Goal: Download file/media

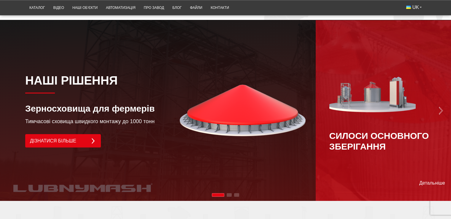
scroll to position [386, 0]
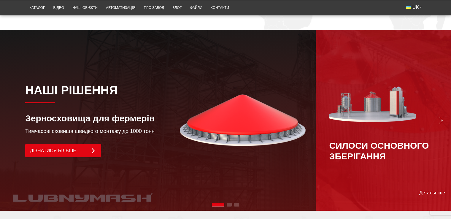
click at [439, 116] on img "Next slide" at bounding box center [441, 120] width 8 height 8
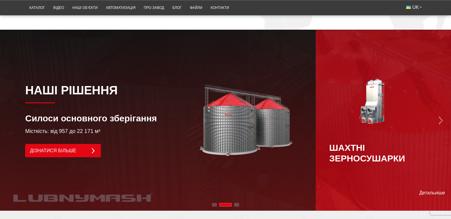
click at [439, 116] on img "Next slide" at bounding box center [441, 120] width 8 height 8
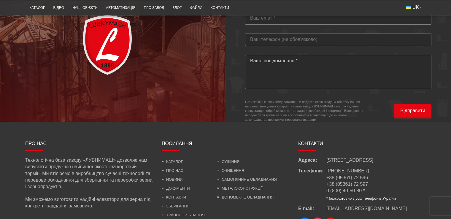
scroll to position [1796, 0]
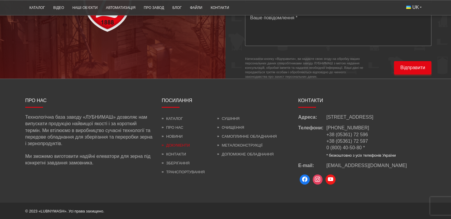
click at [174, 143] on link "Документи" at bounding box center [176, 145] width 28 height 4
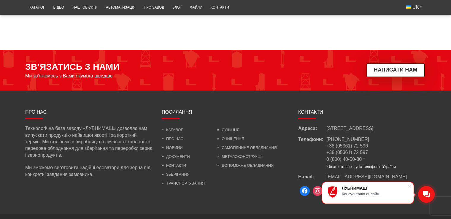
scroll to position [375, 0]
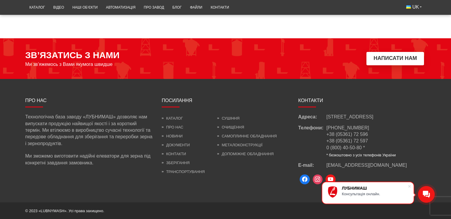
click at [358, 165] on span "[EMAIL_ADDRESS][DOMAIN_NAME]" at bounding box center [367, 165] width 80 height 5
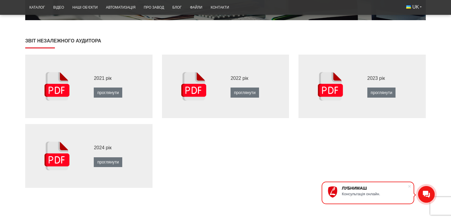
scroll to position [0, 0]
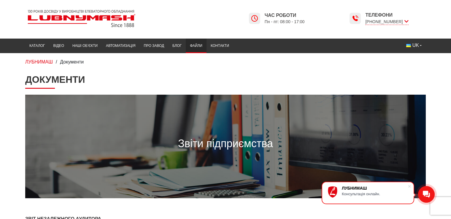
click at [194, 46] on link "Файли" at bounding box center [196, 46] width 21 height 12
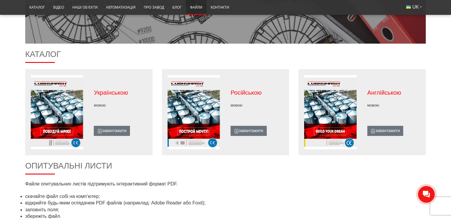
scroll to position [178, 0]
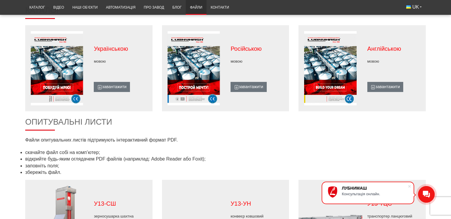
click at [47, 74] on figure at bounding box center [57, 68] width 64 height 74
click at [109, 89] on link "завантажити" at bounding box center [112, 87] width 36 height 10
click at [435, 34] on main "Файли Каталог Українською мовою завантажити Російською мовою завантажити Англій…" at bounding box center [225, 194] width 451 height 597
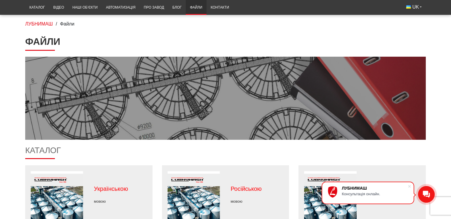
scroll to position [0, 0]
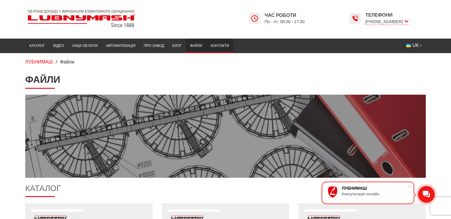
click at [214, 44] on link "Контакти" at bounding box center [220, 46] width 27 height 12
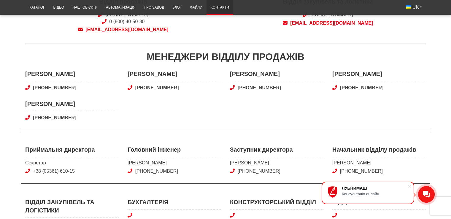
scroll to position [237, 0]
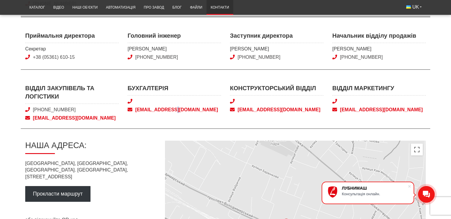
drag, startPoint x: 178, startPoint y: 107, endPoint x: 177, endPoint y: 111, distance: 4.7
click at [177, 111] on span "bugh@lubnymash.com" at bounding box center [175, 110] width 94 height 7
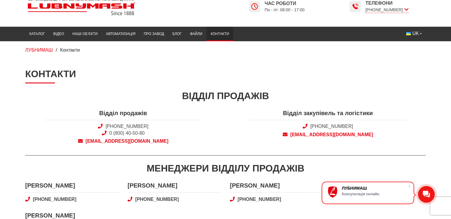
scroll to position [0, 0]
